Goal: Check status

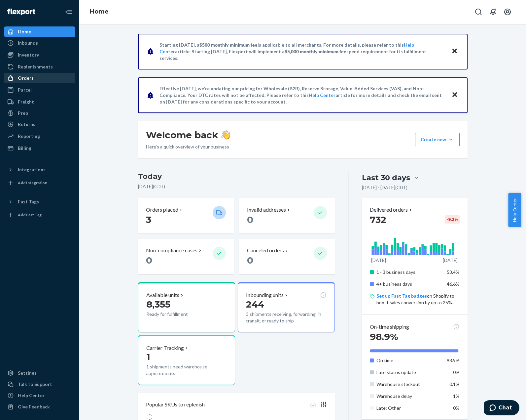
click at [55, 75] on div "Orders" at bounding box center [40, 77] width 70 height 9
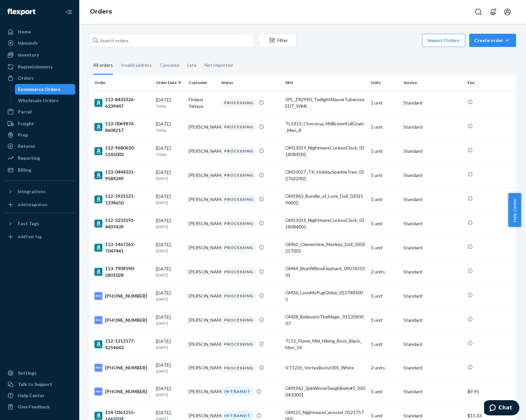
click at [204, 30] on div "Filter Import Orders Create order Ecommerce order Removal order All orders Inva…" at bounding box center [302, 222] width 447 height 396
click at [210, 40] on input "text" at bounding box center [171, 40] width 165 height 13
paste input "112-9680630-5145003"
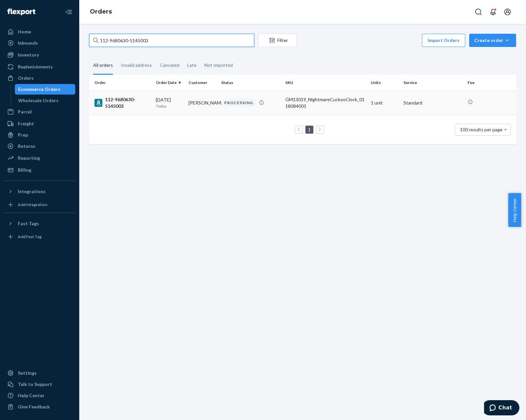
type input "112-9680630-5145003"
click at [247, 101] on div "PROCESSING" at bounding box center [238, 102] width 35 height 9
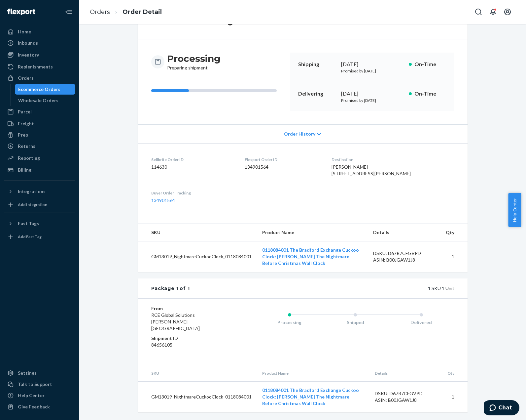
scroll to position [15, 0]
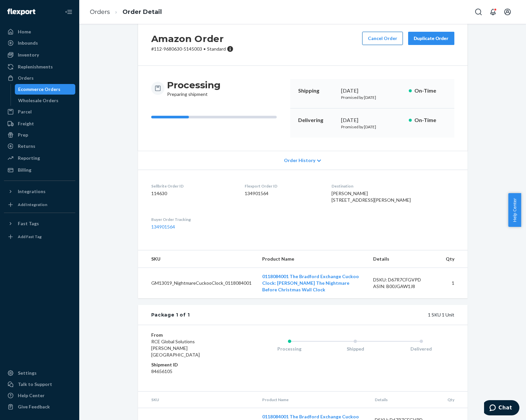
click at [377, 38] on button "Cancel Order" at bounding box center [382, 38] width 41 height 13
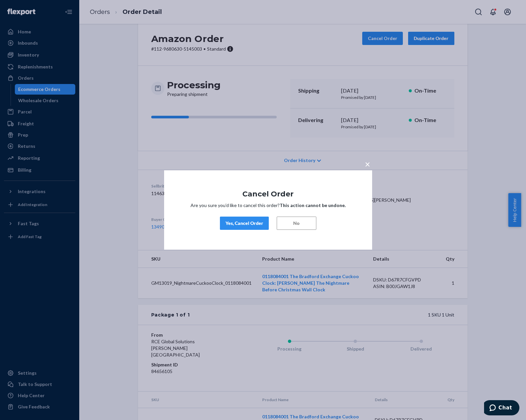
click at [260, 225] on div "Yes, Cancel Order" at bounding box center [245, 223] width 38 height 7
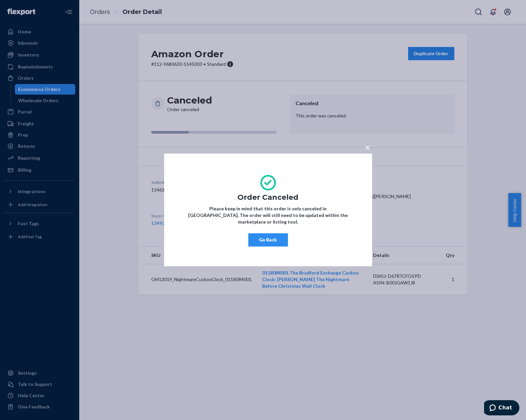
click at [258, 235] on button "Go Back" at bounding box center [268, 239] width 40 height 13
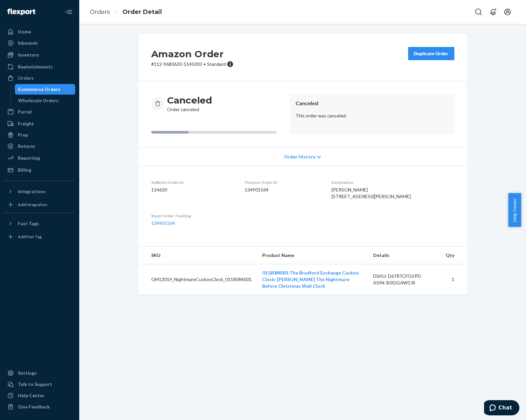
click at [442, 354] on div "Amazon Order # 112-9680630-5145003 • Standard Duplicate Order Canceled Order ca…" at bounding box center [302, 222] width 447 height 396
click at [515, 333] on div "Amazon Order # 112-9680630-5145003 • Standard Duplicate Order Canceled Order ca…" at bounding box center [302, 222] width 447 height 396
drag, startPoint x: 514, startPoint y: 132, endPoint x: 492, endPoint y: 134, distance: 22.2
click at [514, 132] on div "Amazon Order # 112-9680630-5145003 • Standard Duplicate Order Canceled Order ca…" at bounding box center [302, 168] width 437 height 269
click at [94, 10] on link "Orders" at bounding box center [100, 11] width 20 height 7
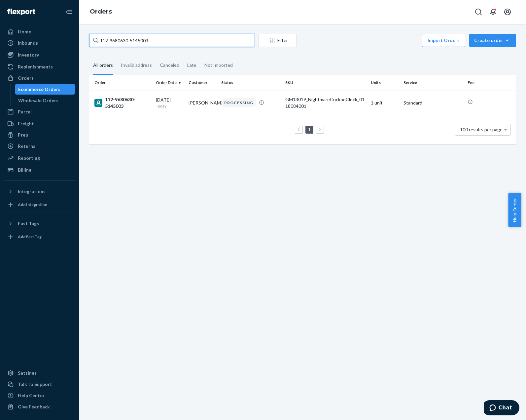
click at [152, 37] on input "112-9680630-5145003" at bounding box center [171, 40] width 165 height 13
paste input "GM84_AuroraBorealisFloorLamp_0134623001"
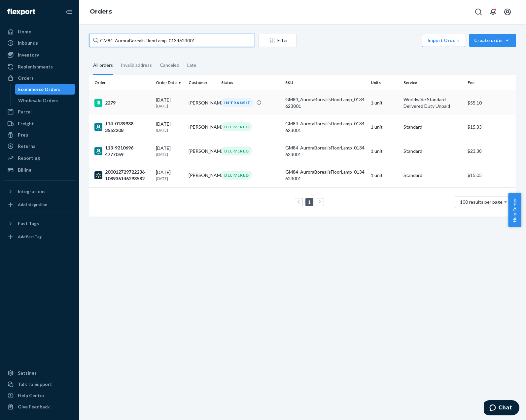
type input "GM84_AuroraBorealisFloorLamp_0134623001"
click at [274, 107] on div "IN TRANSIT" at bounding box center [250, 102] width 61 height 9
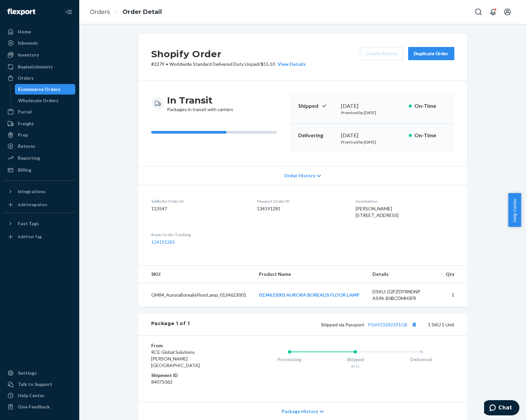
click at [496, 146] on div "Shopify Order # 2279 • Worldwide Standard Delivered Duty Unpaid / $55.10 View D…" at bounding box center [302, 251] width 437 height 435
click at [109, 75] on div "Shopify Order # 2279 • Worldwide Standard Delivered Duty Unpaid / $55.10 View D…" at bounding box center [302, 251] width 437 height 435
click at [102, 15] on link "Orders" at bounding box center [100, 11] width 20 height 7
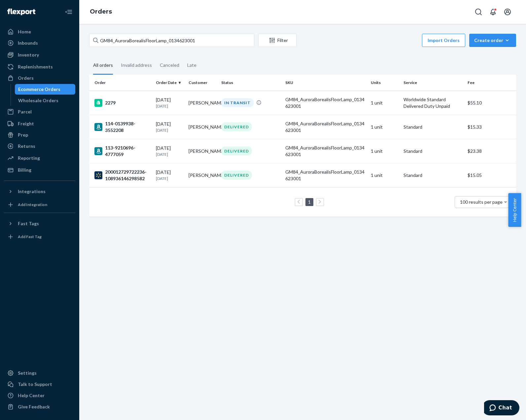
click at [176, 31] on div "GM84_AuroraBorealisFloorLamp_0134623001 Filter Import Orders Create order Ecomm…" at bounding box center [302, 222] width 447 height 396
click at [182, 39] on input "GM84_AuroraBorealisFloorLamp_0134623001" at bounding box center [171, 40] width 165 height 13
click at [190, 40] on input "GM84_AuroraBorealisFloorLamp_0134623001" at bounding box center [171, 40] width 165 height 13
paste input "112-2189976-7507422"
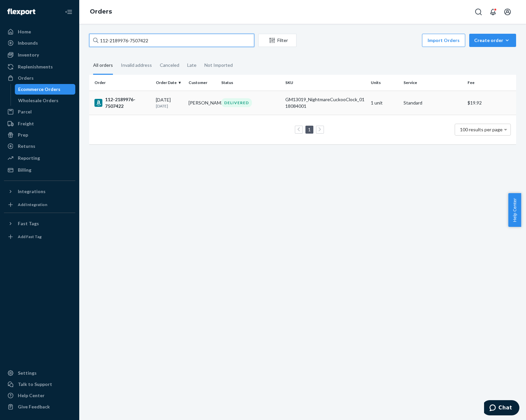
type input "112-2189976-7507422"
click at [253, 106] on div "DELIVERED" at bounding box center [250, 102] width 61 height 9
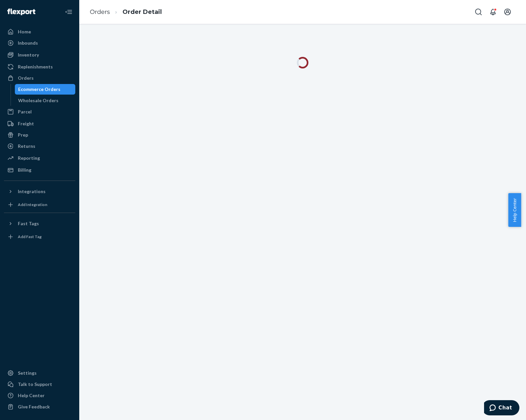
click at [344, 26] on div at bounding box center [302, 222] width 447 height 396
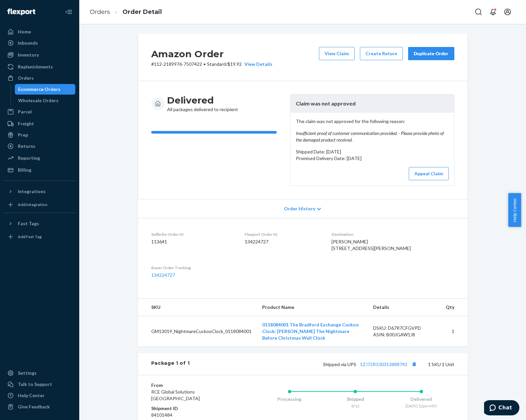
click at [500, 204] on div "Amazon Order # 112-2189976-7507422 • Standard / $19.92 View Details View Claim …" at bounding box center [302, 271] width 437 height 475
click at [476, 98] on div "Amazon Order # 112-2189976-7507422 • Standard / $19.92 View Details View Claim …" at bounding box center [302, 271] width 437 height 475
drag, startPoint x: 201, startPoint y: 63, endPoint x: 152, endPoint y: 64, distance: 48.6
click at [152, 64] on p "# 112-2189976-7507422 • Standard / $19.92 View Details" at bounding box center [211, 64] width 121 height 7
drag, startPoint x: 152, startPoint y: 63, endPoint x: 150, endPoint y: 71, distance: 7.9
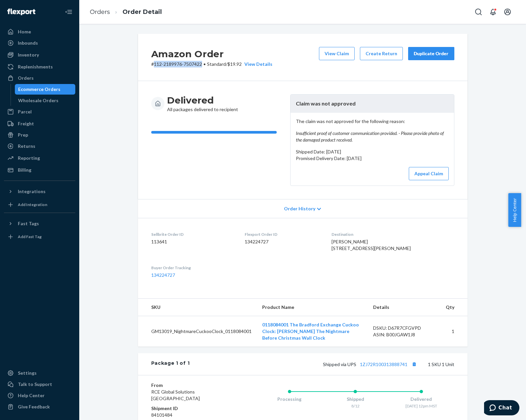
drag, startPoint x: 150, startPoint y: 71, endPoint x: 168, endPoint y: 65, distance: 19.4
copy p "112-2189976-7507422"
drag, startPoint x: 118, startPoint y: 77, endPoint x: 517, endPoint y: 281, distance: 448.9
click at [118, 77] on div "Amazon Order # 112-2189976-7507422 • Standard / $19.92 View Details View Claim …" at bounding box center [302, 271] width 437 height 475
drag, startPoint x: 350, startPoint y: 3, endPoint x: 1135, endPoint y: -40, distance: 786.1
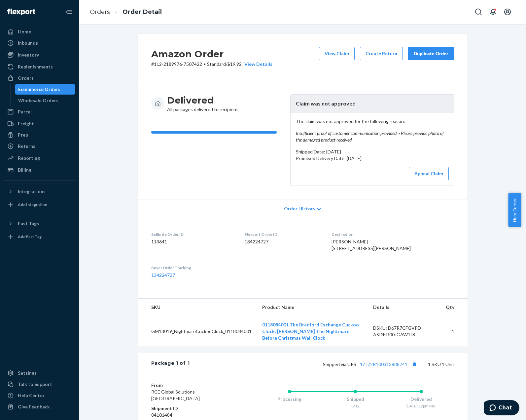
click at [521, 0] on html "Home Inbounds Shipping Plans Problems Inventory Products Replenishments Orders …" at bounding box center [263, 210] width 526 height 420
click at [120, 341] on div "Amazon Order # 112-2189976-7507422 • Standard / $19.92 View Details View Claim …" at bounding box center [302, 271] width 437 height 475
